Goal: Transaction & Acquisition: Book appointment/travel/reservation

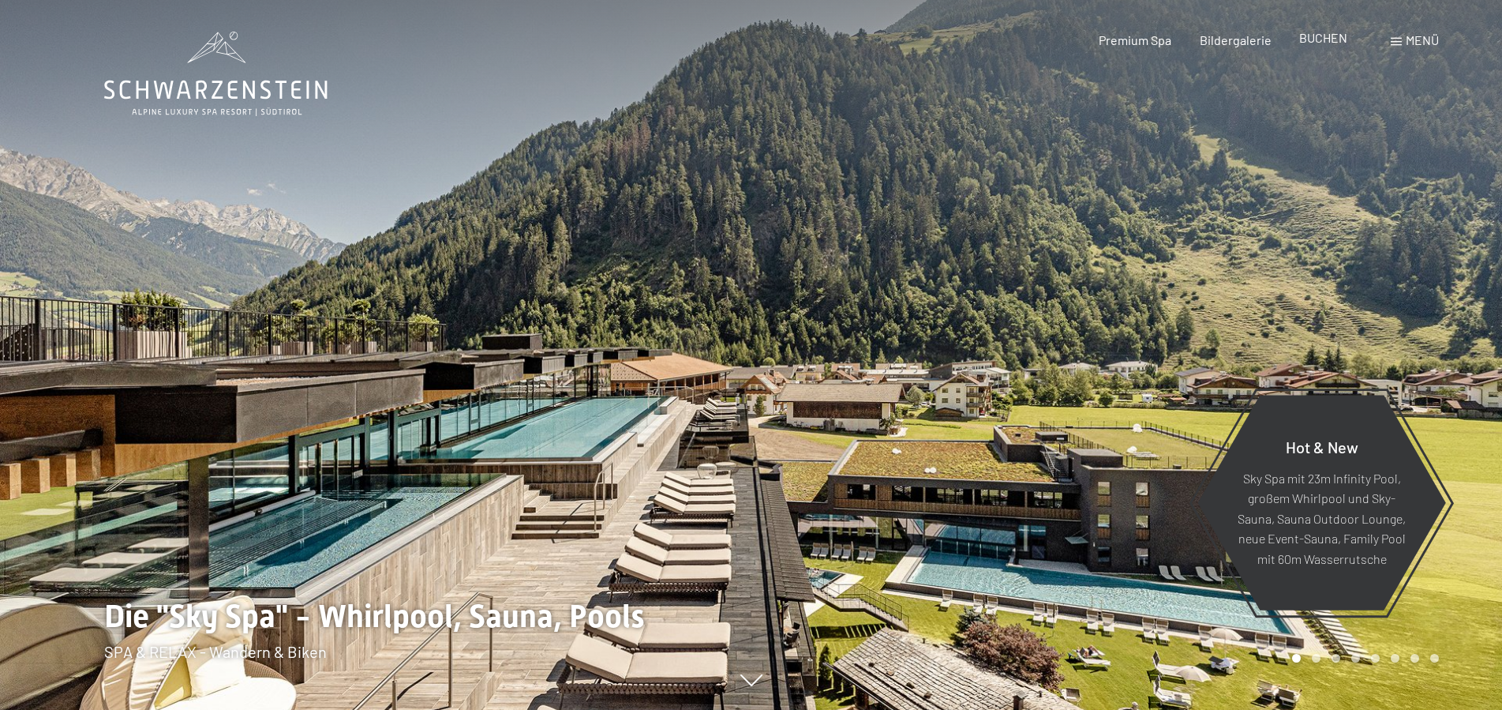
click at [1318, 38] on span "BUCHEN" at bounding box center [1323, 37] width 48 height 15
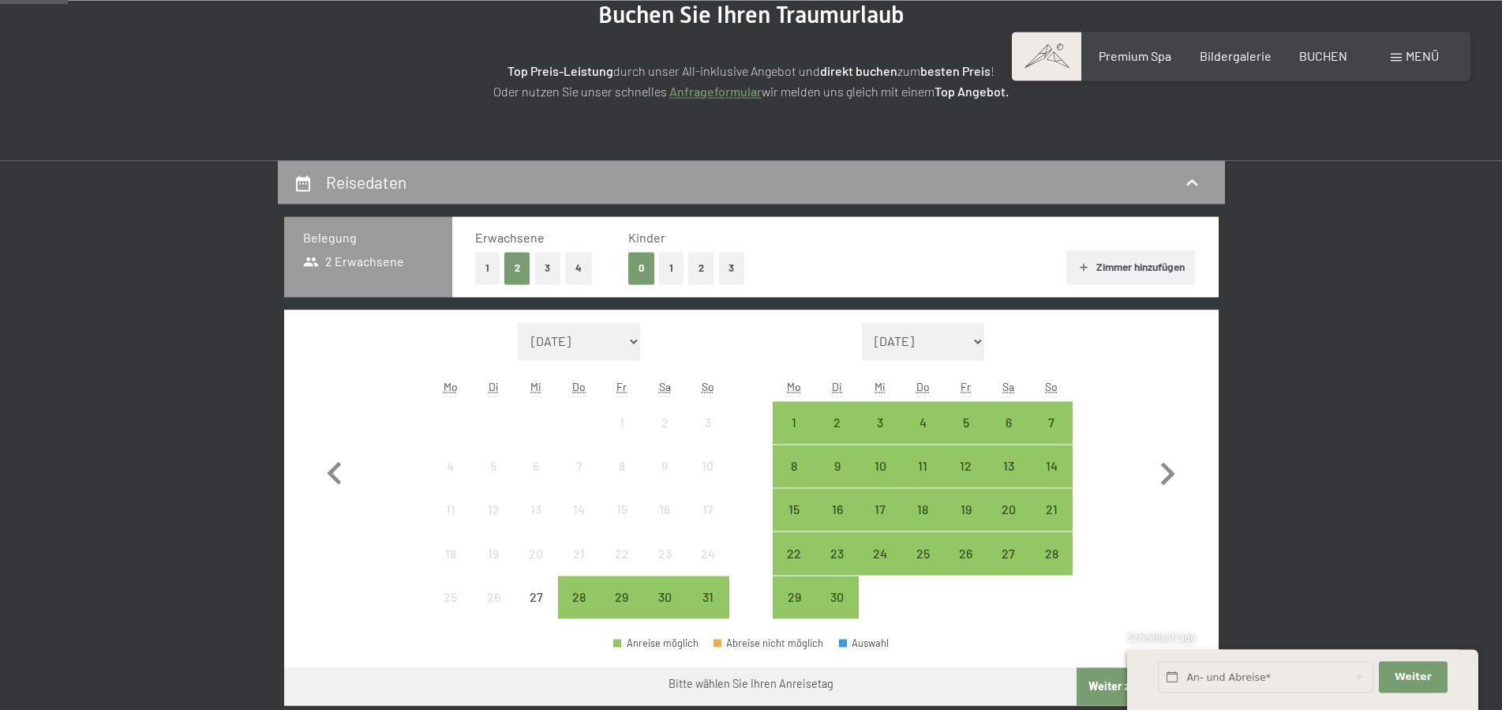
scroll to position [429, 0]
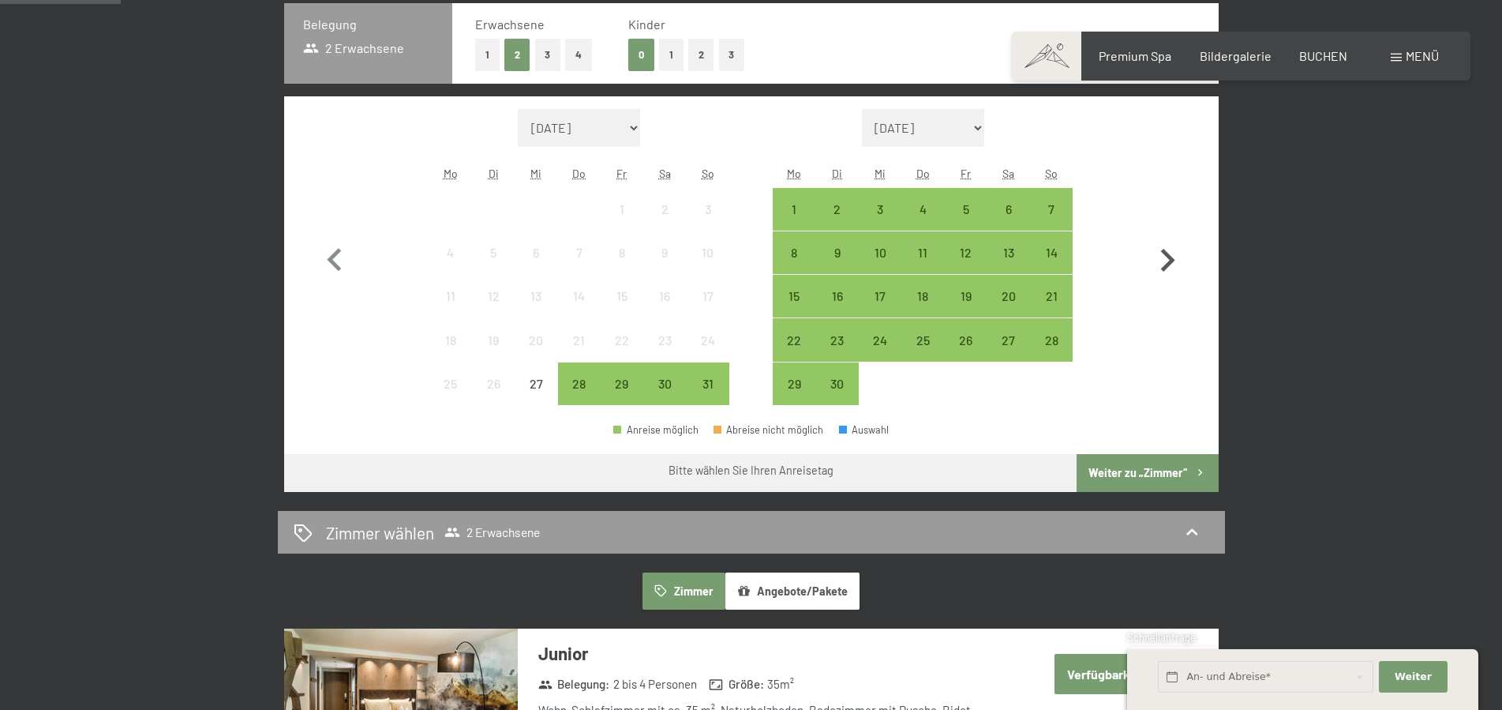
click at [1178, 261] on icon "button" at bounding box center [1168, 261] width 46 height 46
select select "[DATE]"
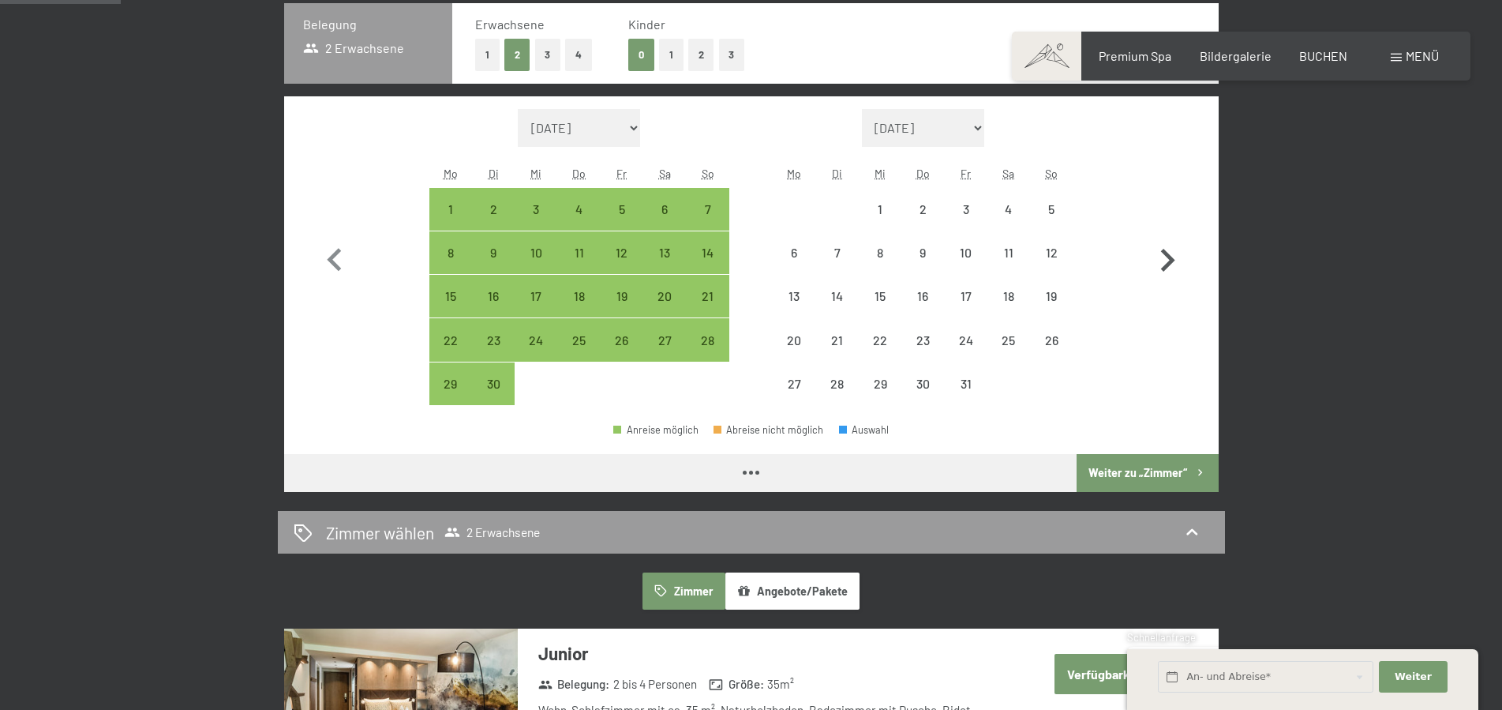
click at [1178, 261] on icon "button" at bounding box center [1168, 261] width 46 height 46
select select "[DATE]"
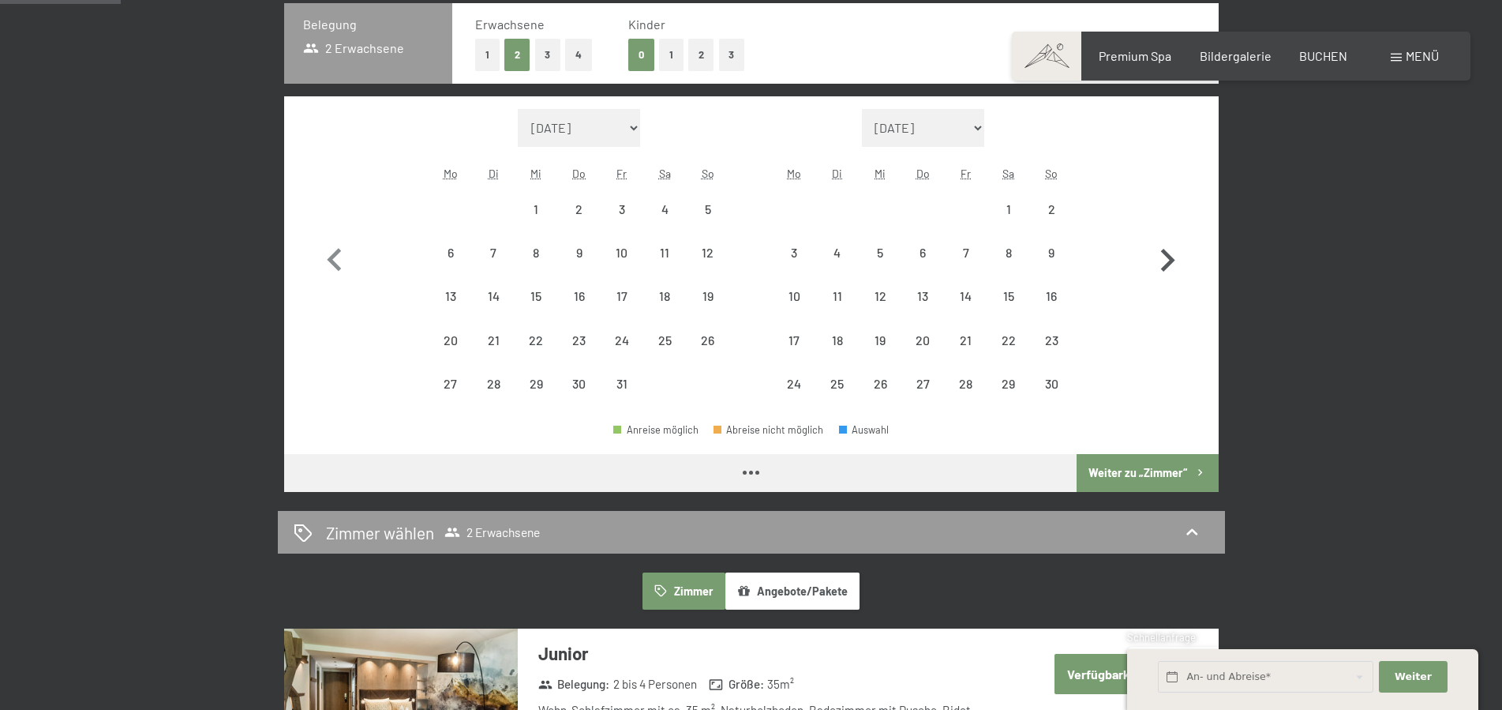
select select "[DATE]"
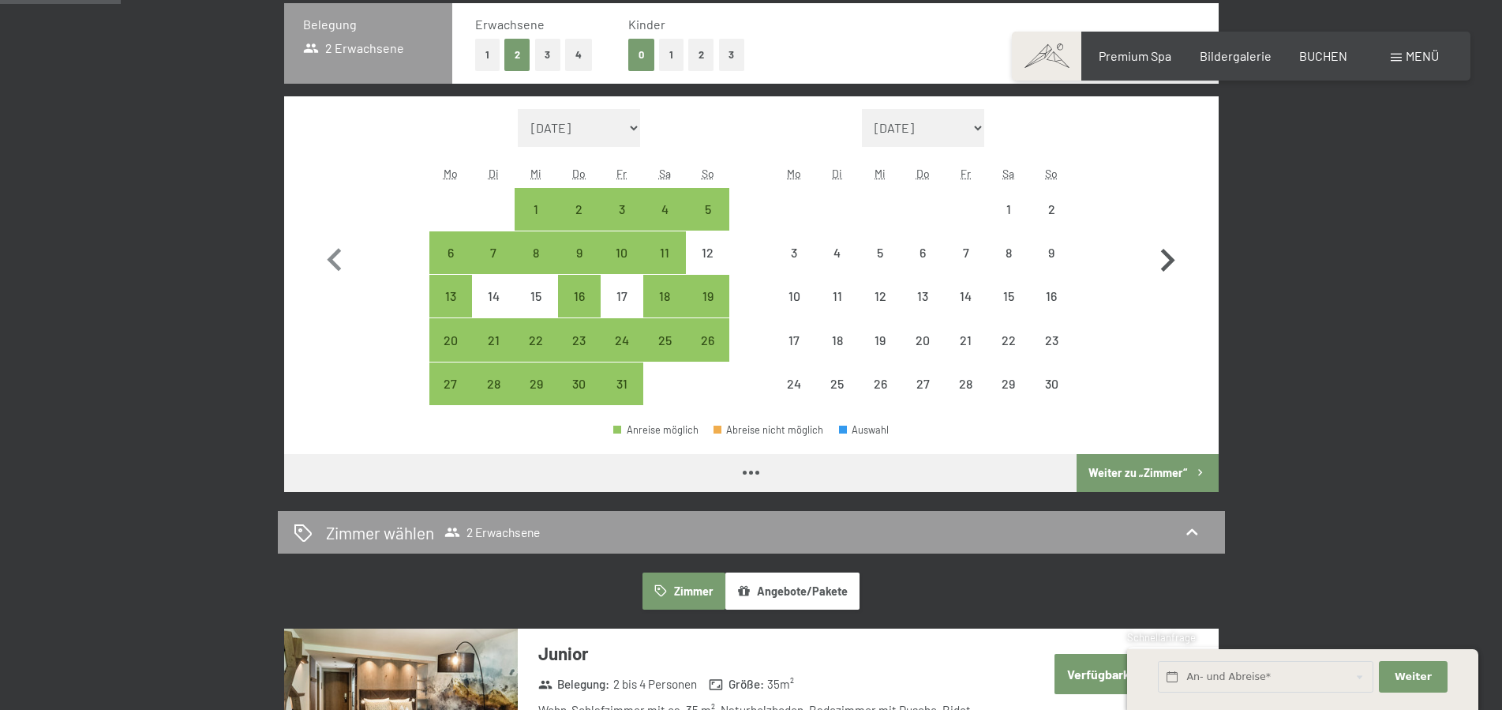
select select "[DATE]"
